Goal: Task Accomplishment & Management: Use online tool/utility

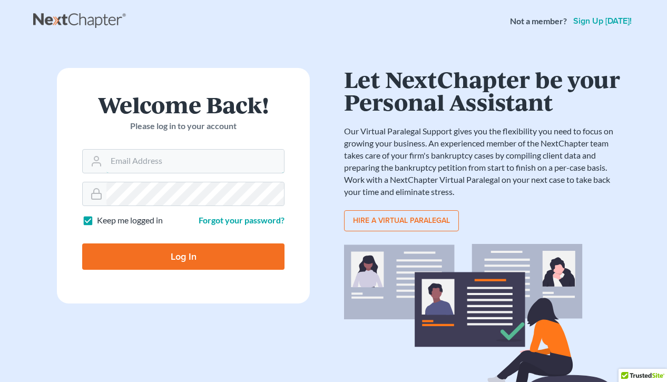
type input "[EMAIL_ADDRESS][DOMAIN_NAME]"
click at [165, 251] on input "Log In" at bounding box center [183, 256] width 202 height 26
type input "Thinking..."
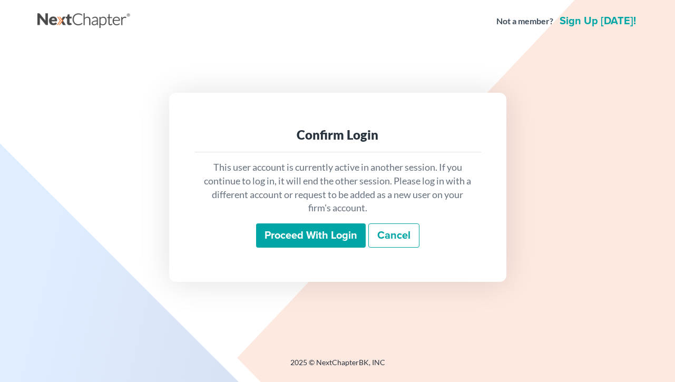
click at [328, 234] on input "Proceed with login" at bounding box center [311, 235] width 110 height 24
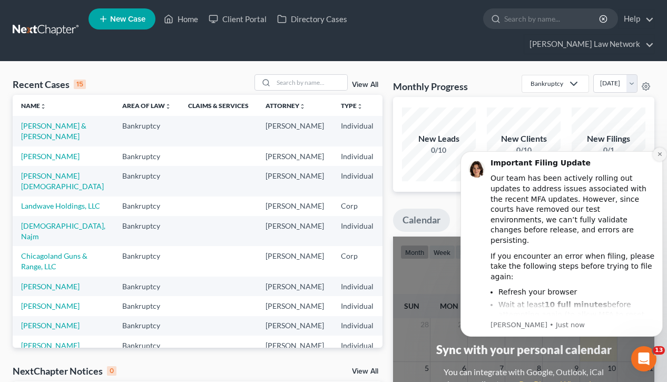
click at [661, 154] on icon "Dismiss notification" at bounding box center [660, 154] width 6 height 6
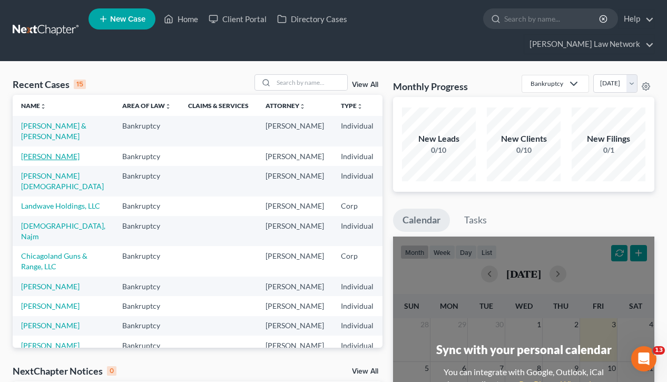
click at [27, 155] on link "Bennett-Hyler, Shannon" at bounding box center [50, 156] width 58 height 9
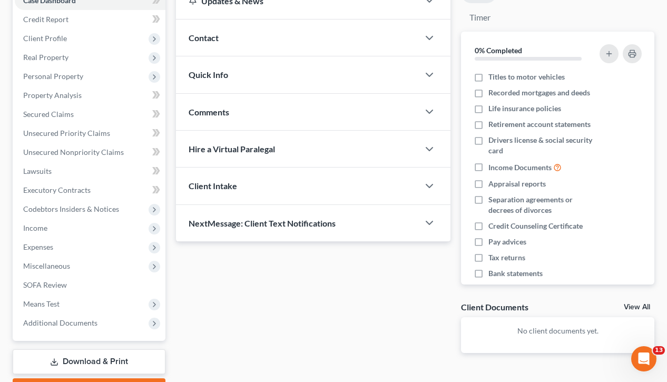
scroll to position [178, 0]
